Goal: Task Accomplishment & Management: Use online tool/utility

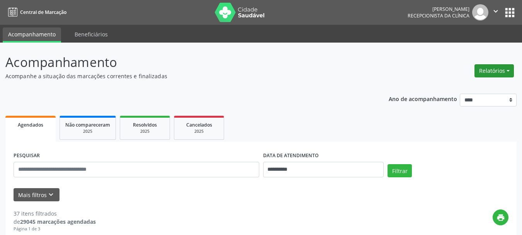
click at [489, 69] on button "Relatórios" at bounding box center [494, 70] width 39 height 13
click at [456, 88] on link "Agendamentos" at bounding box center [472, 87] width 83 height 11
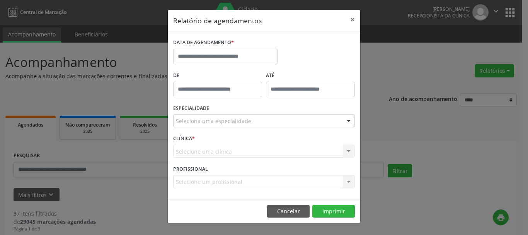
click at [249, 48] on div "DATA DE AGENDAMENTO *" at bounding box center [225, 43] width 104 height 12
click at [247, 56] on input "text" at bounding box center [225, 56] width 104 height 15
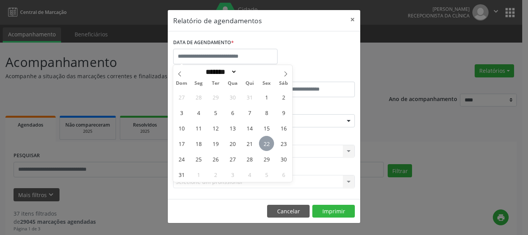
click at [264, 141] on span "22" at bounding box center [266, 143] width 15 height 15
type input "**********"
click at [264, 141] on span "22" at bounding box center [266, 143] width 15 height 15
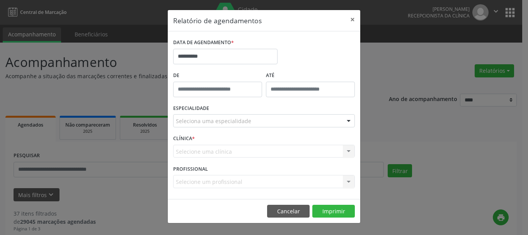
click at [257, 124] on div "Seleciona uma especialidade" at bounding box center [264, 120] width 182 height 13
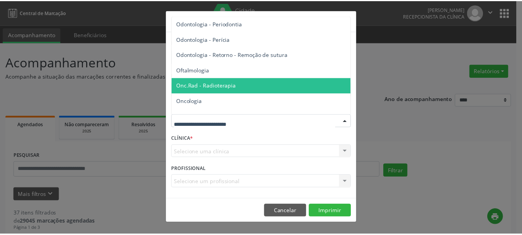
scroll to position [1044, 0]
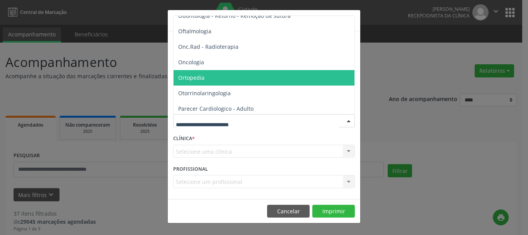
click at [201, 75] on span "Ortopedia" at bounding box center [191, 77] width 26 height 7
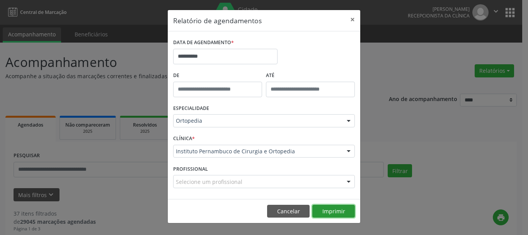
click at [337, 210] on button "Imprimir" at bounding box center [333, 210] width 43 height 13
click at [353, 18] on button "×" at bounding box center [352, 19] width 15 height 19
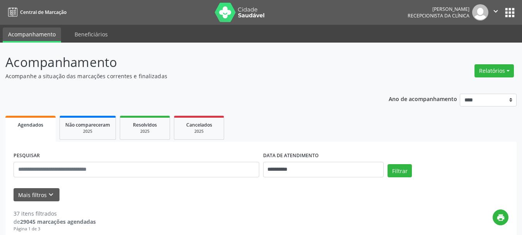
click at [496, 11] on icon "" at bounding box center [496, 11] width 9 height 9
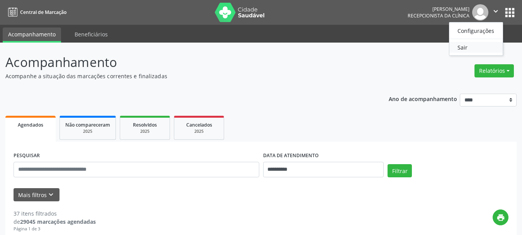
click at [461, 51] on link "Sair" at bounding box center [476, 47] width 53 height 11
